Goal: Check status: Check status

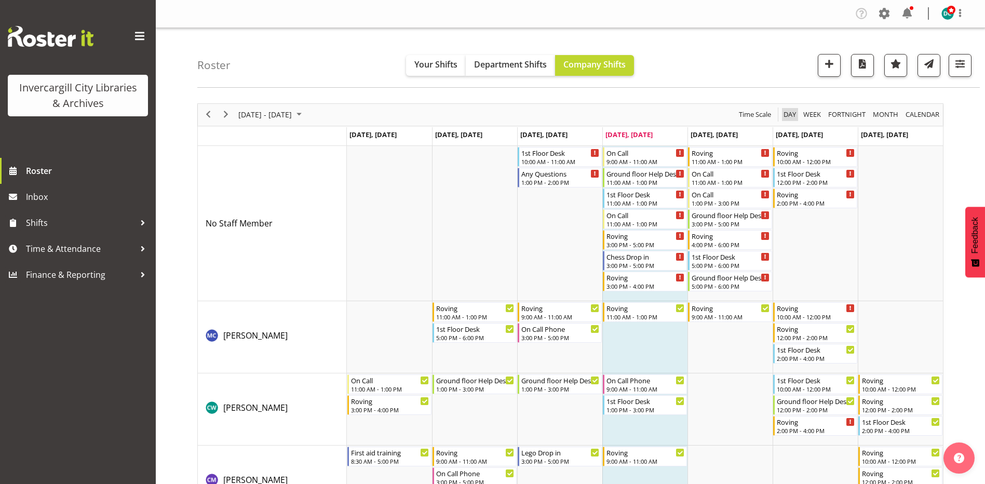
click at [788, 110] on span "Day" at bounding box center [789, 114] width 15 height 13
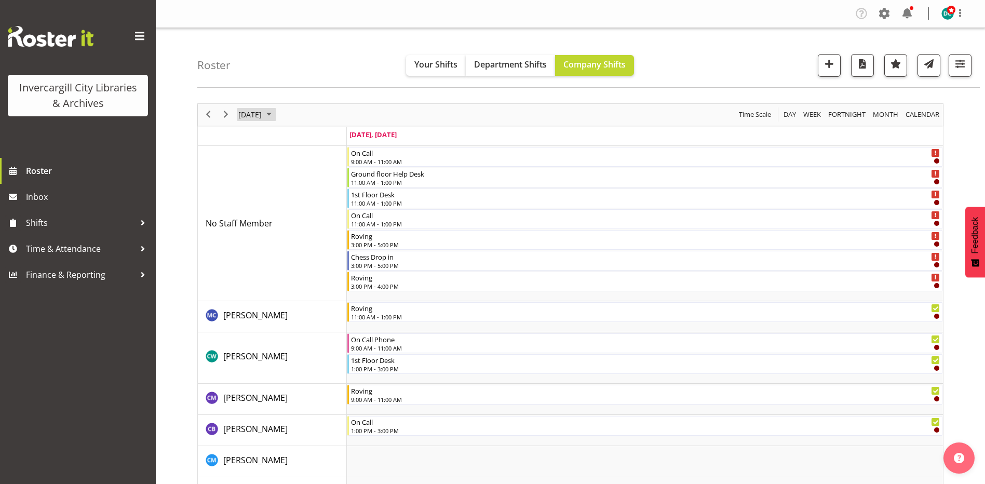
click at [263, 119] on span "[DATE]" at bounding box center [249, 114] width 25 height 13
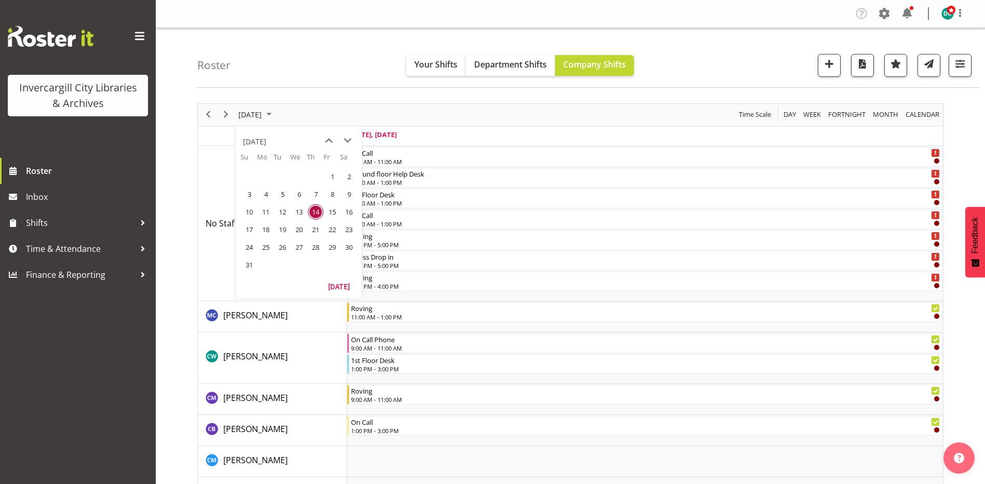
click at [270, 228] on span "18" at bounding box center [266, 230] width 16 height 16
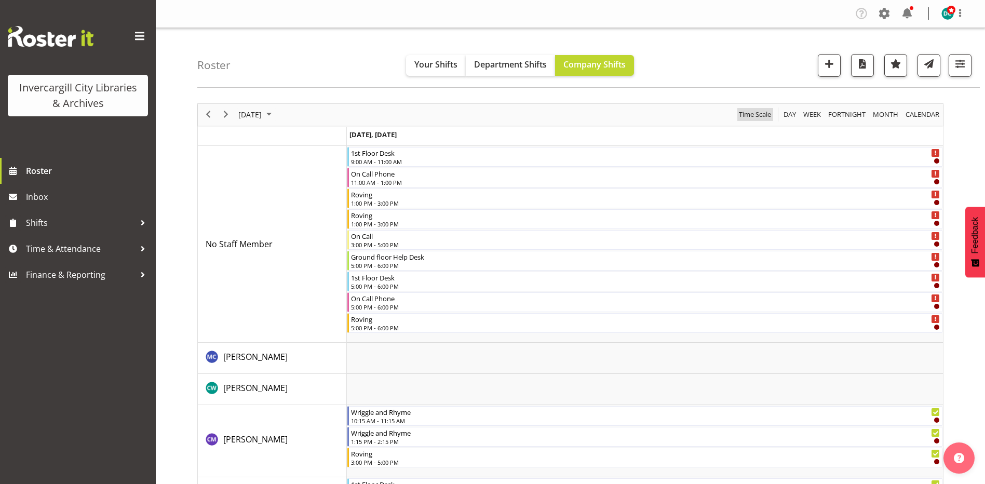
click at [755, 117] on span "Time Scale" at bounding box center [755, 114] width 34 height 13
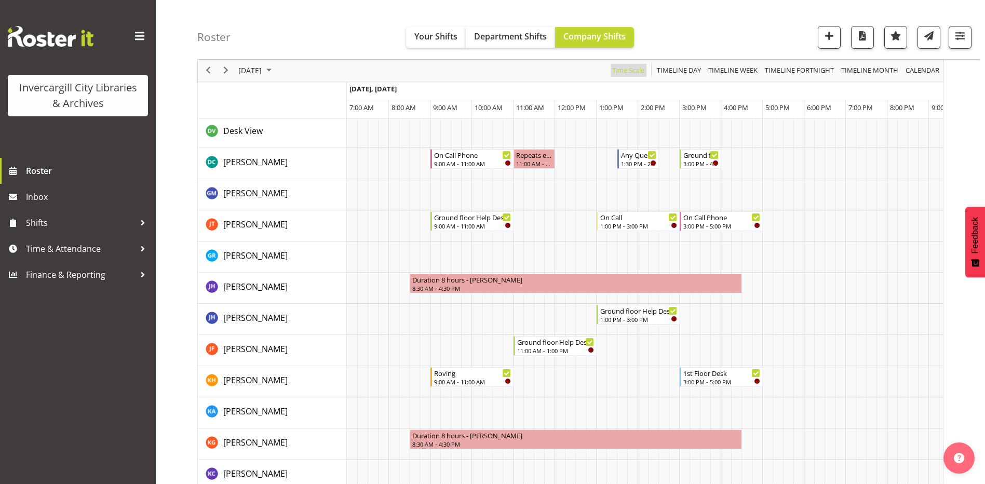
scroll to position [311, 0]
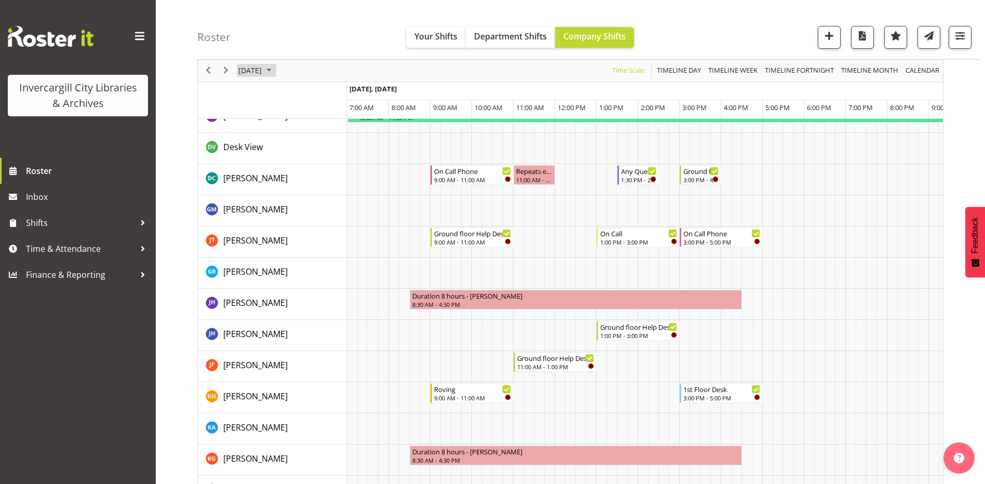
click at [262, 74] on span "[DATE]" at bounding box center [249, 70] width 25 height 13
click at [738, 65] on span "Timeline Week" at bounding box center [732, 70] width 51 height 13
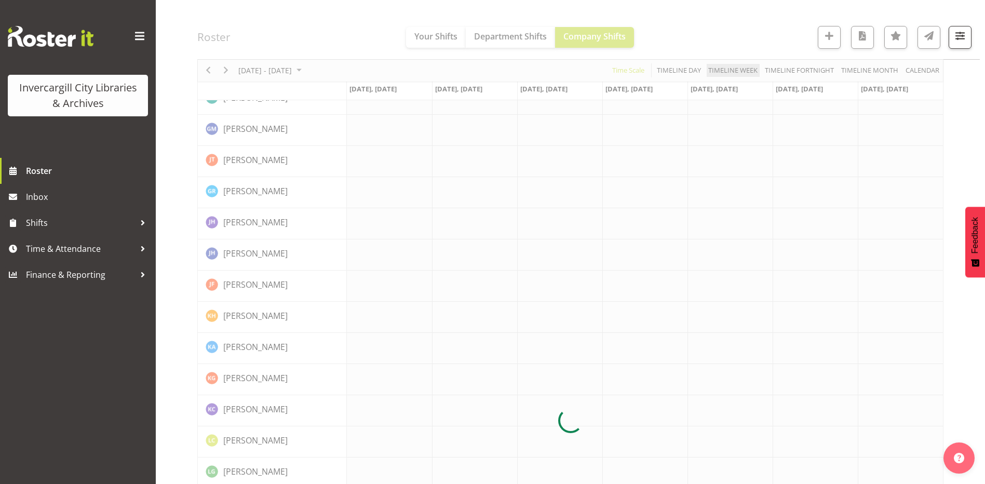
scroll to position [0, 0]
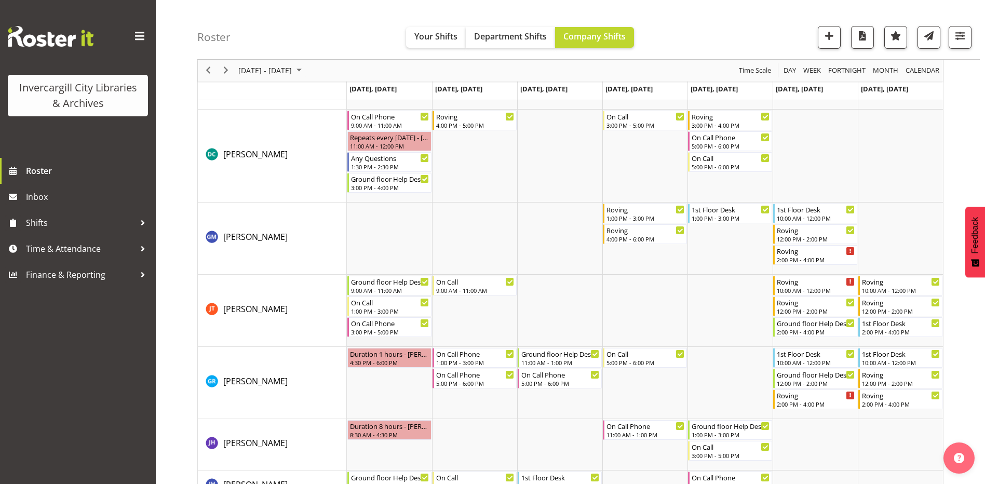
scroll to position [623, 0]
